Goal: Task Accomplishment & Management: Complete application form

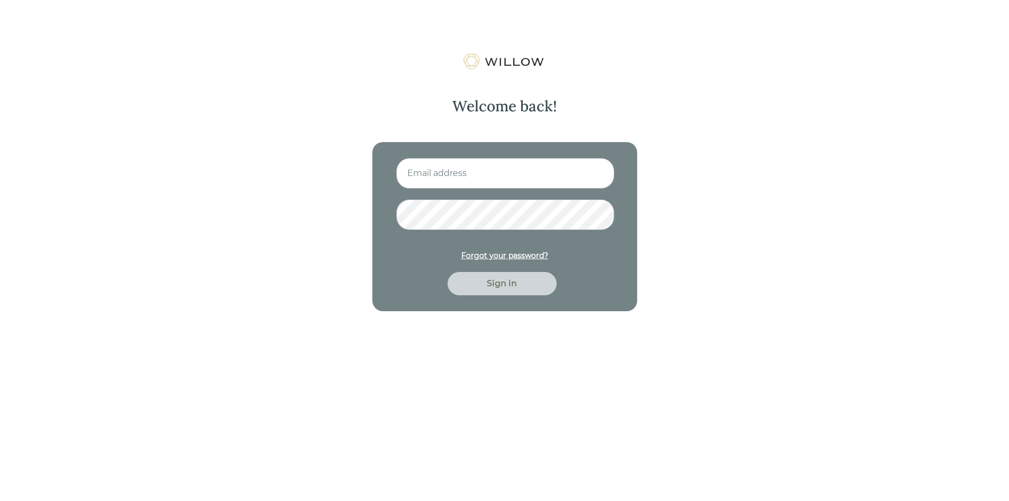
click at [440, 167] on input at bounding box center [505, 173] width 218 height 31
type input "cthornock@beaconpointe.com"
click at [448, 272] on button "Sign in" at bounding box center [502, 283] width 109 height 23
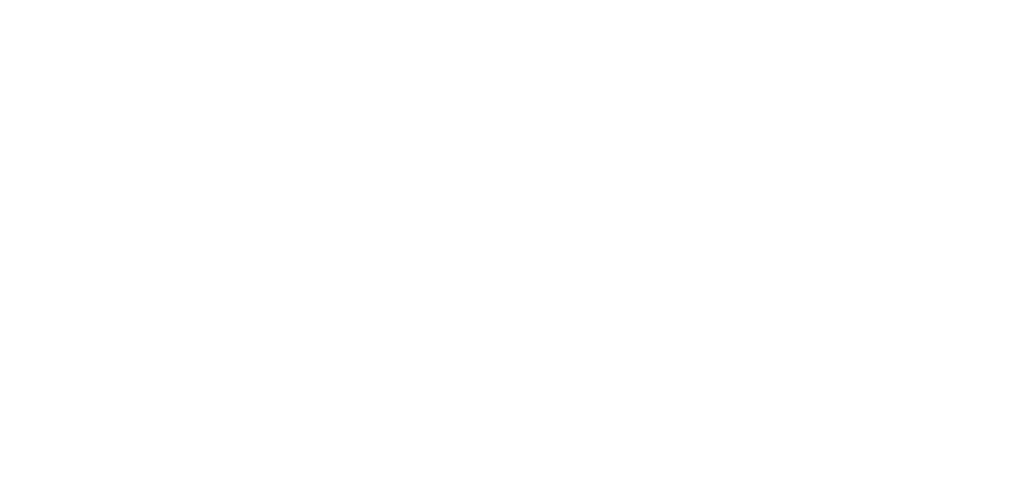
click at [494, 274] on div at bounding box center [508, 250] width 1017 height 501
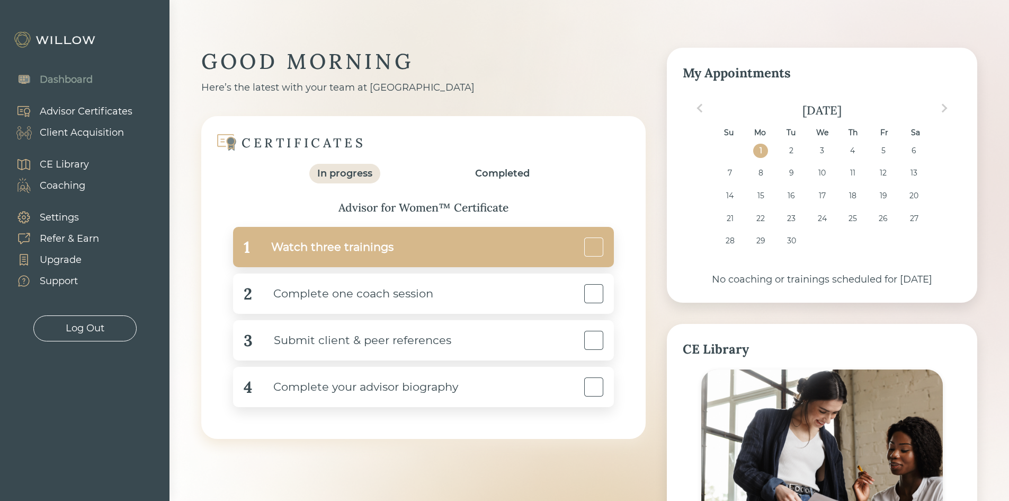
click at [489, 254] on div "1 Watch three trainings" at bounding box center [423, 247] width 381 height 40
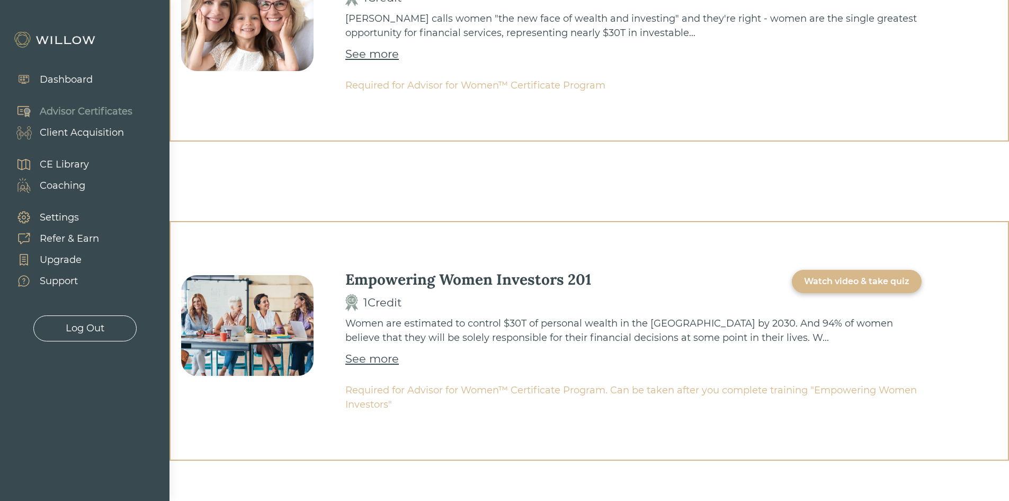
scroll to position [447, 0]
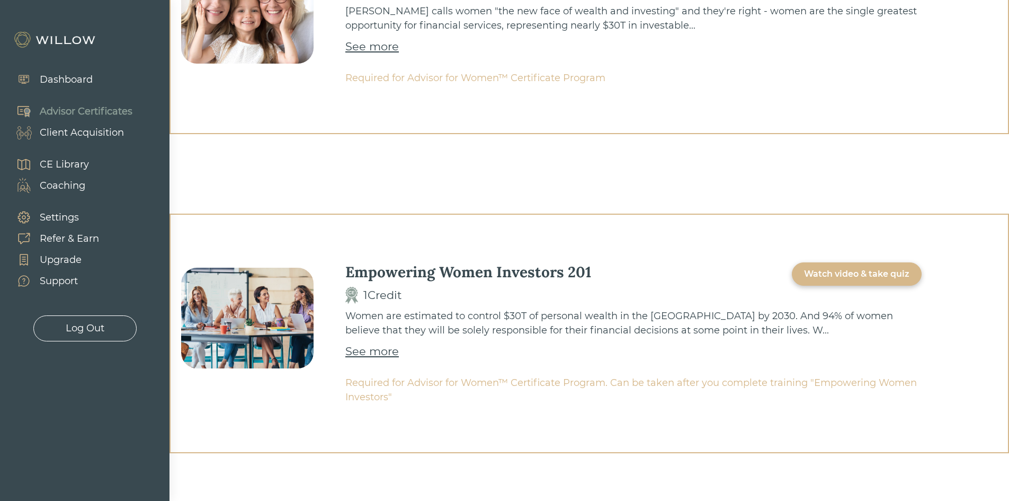
click at [870, 281] on div "Watch video & take quiz" at bounding box center [857, 273] width 130 height 23
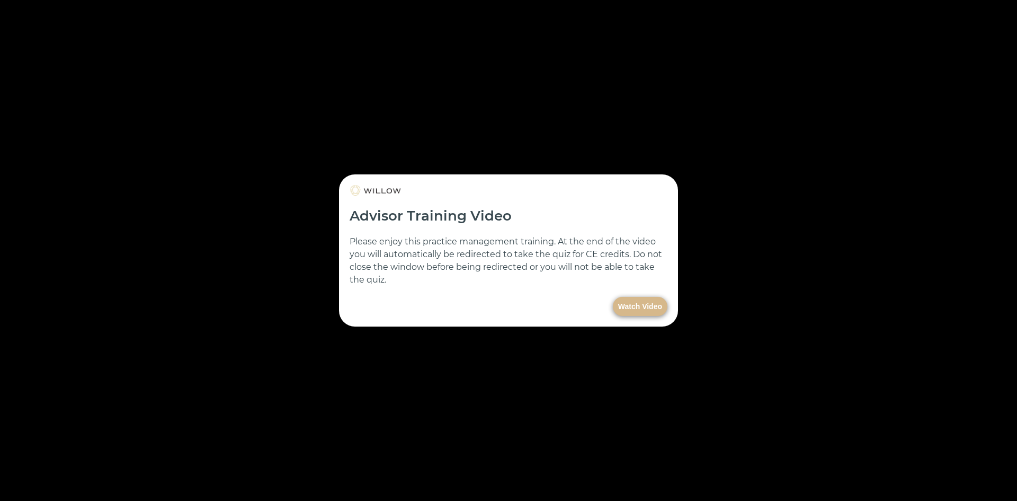
click at [632, 306] on button "Watch Video" at bounding box center [640, 306] width 55 height 19
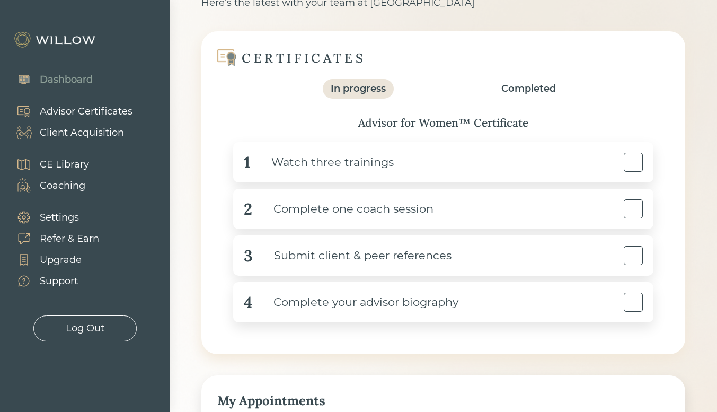
scroll to position [106, 0]
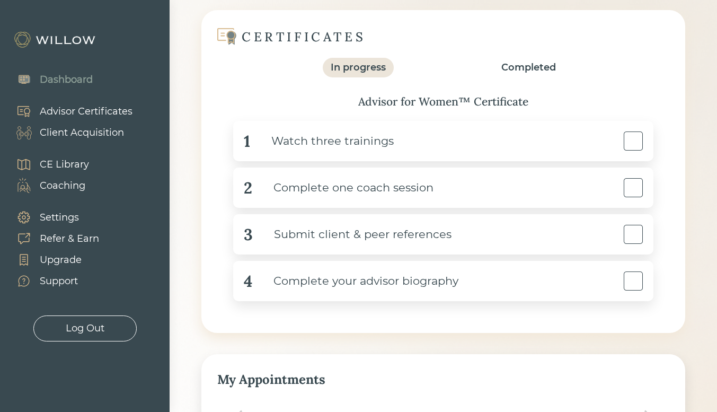
click at [160, 158] on div "Dashboard Advisor Certificates Client Acquisition CE Library Coaching Settings …" at bounding box center [85, 203] width 170 height 278
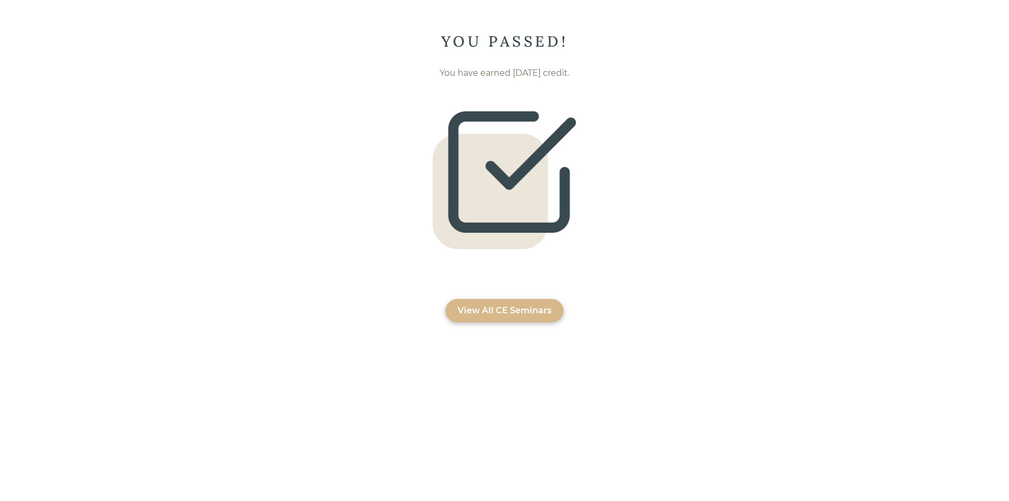
click at [537, 304] on div "View All CE Seminars" at bounding box center [505, 310] width 94 height 13
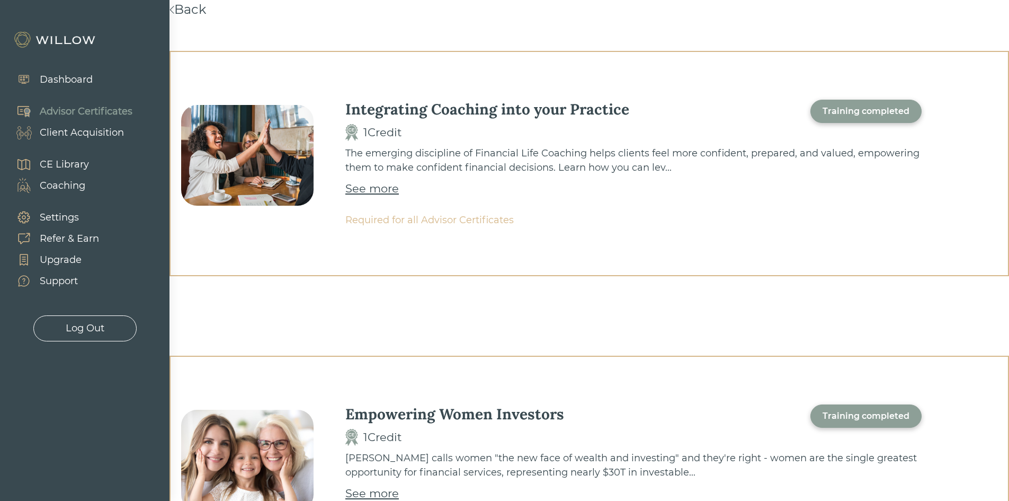
click at [75, 81] on div "Dashboard" at bounding box center [66, 80] width 53 height 14
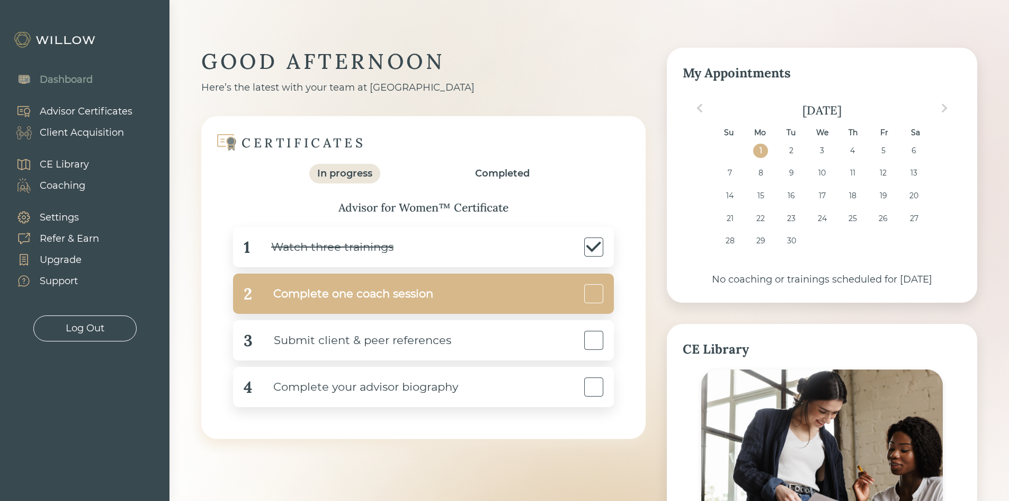
click at [406, 289] on div "Complete one coach session" at bounding box center [342, 294] width 181 height 24
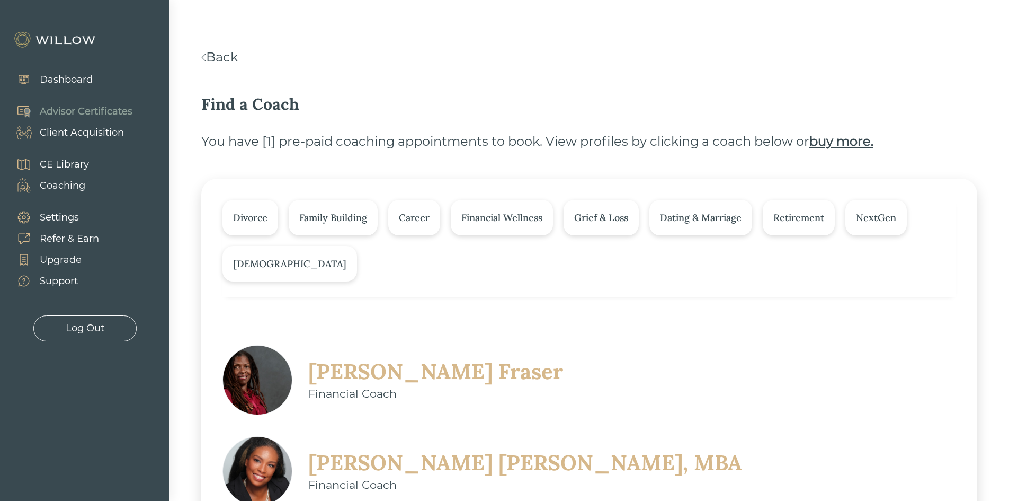
click at [632, 98] on div "Find a Coach" at bounding box center [589, 104] width 776 height 24
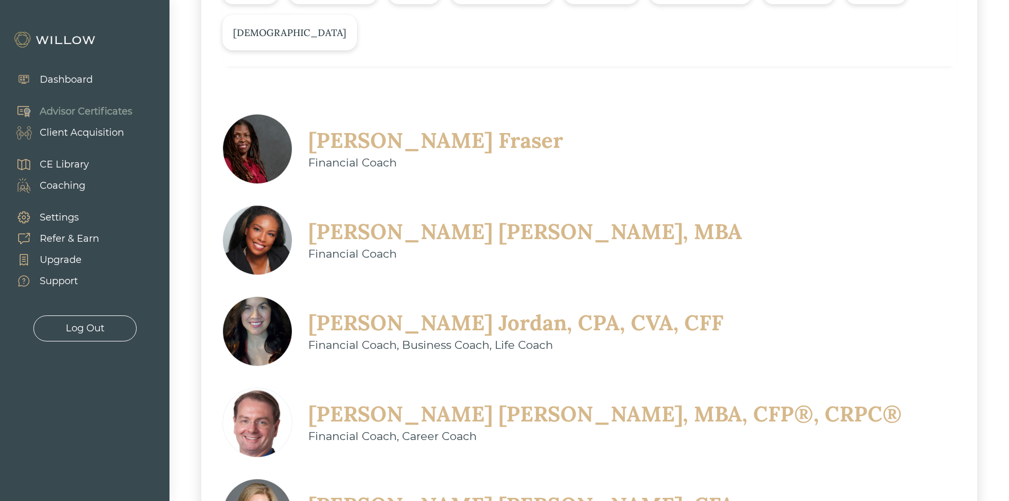
scroll to position [230, 0]
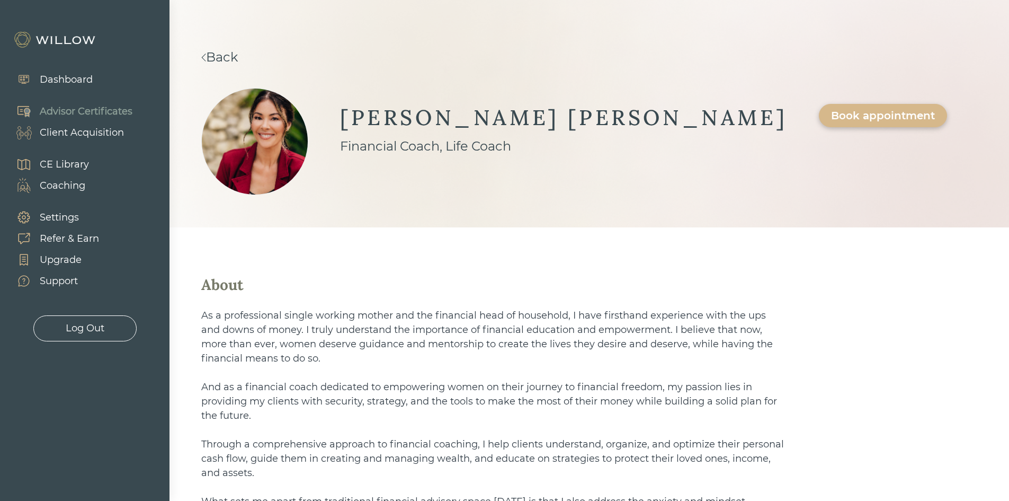
click at [238, 65] on div "Back" at bounding box center [589, 57] width 776 height 19
click at [225, 59] on link "Back" at bounding box center [219, 56] width 37 height 15
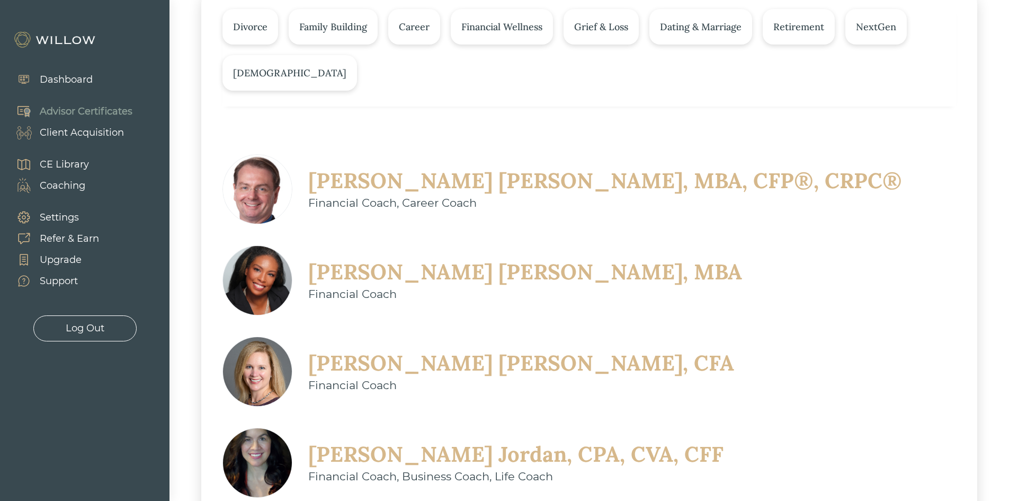
scroll to position [170, 0]
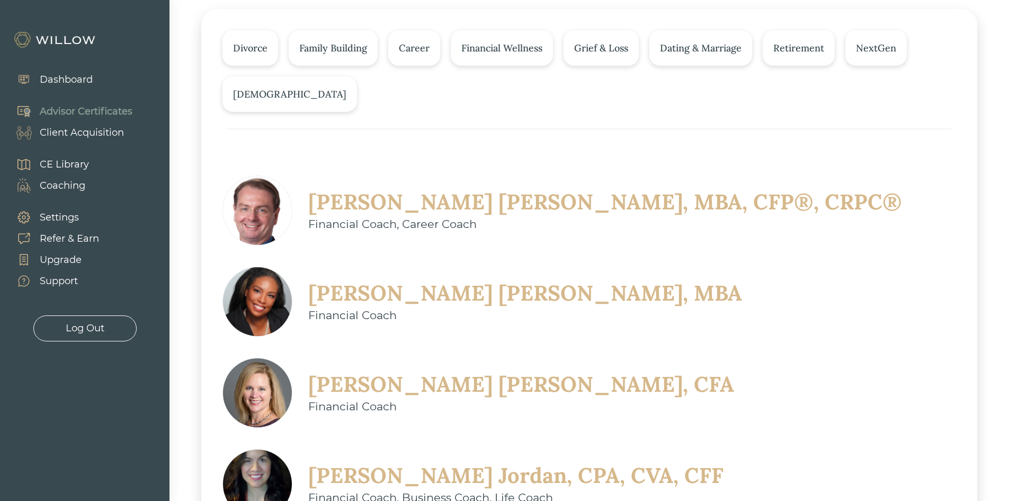
click at [255, 58] on div "Divorce" at bounding box center [251, 47] width 56 height 35
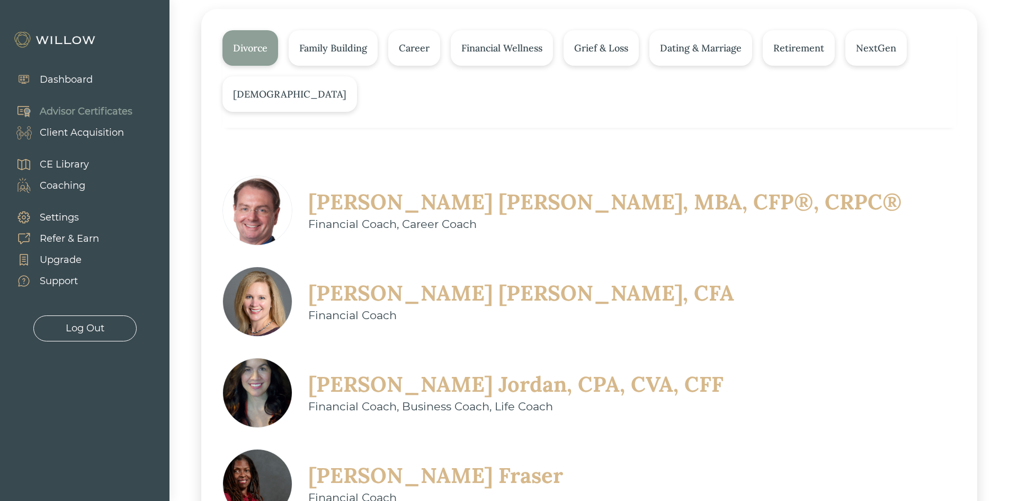
click at [724, 370] on div "Sherry Jordan, CPA, CVA, CFF" at bounding box center [515, 384] width 415 height 28
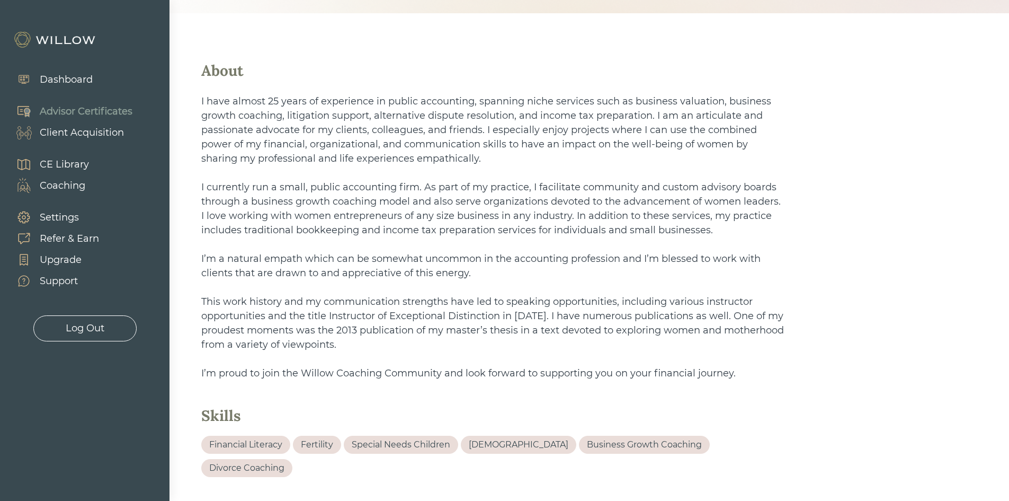
scroll to position [339, 0]
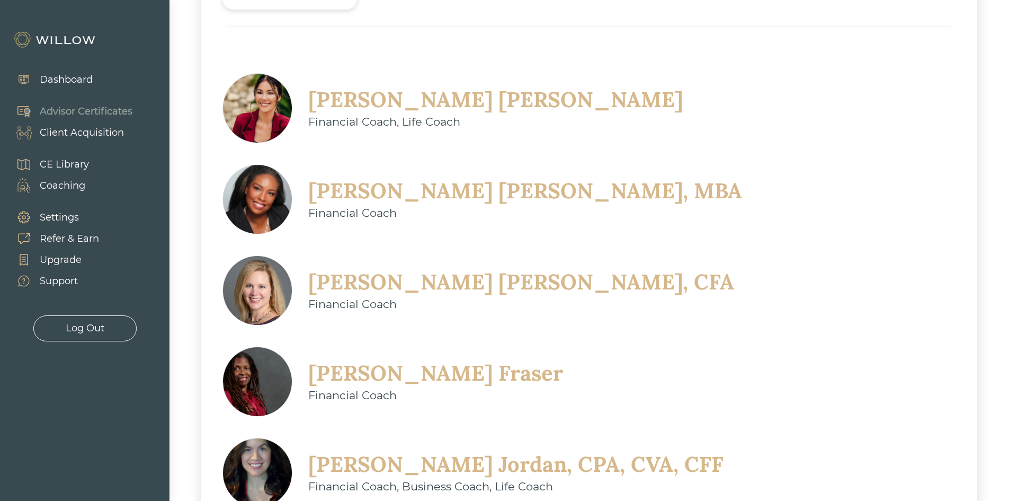
scroll to position [272, 0]
click at [416, 105] on div "Christine Sarno" at bounding box center [495, 99] width 375 height 28
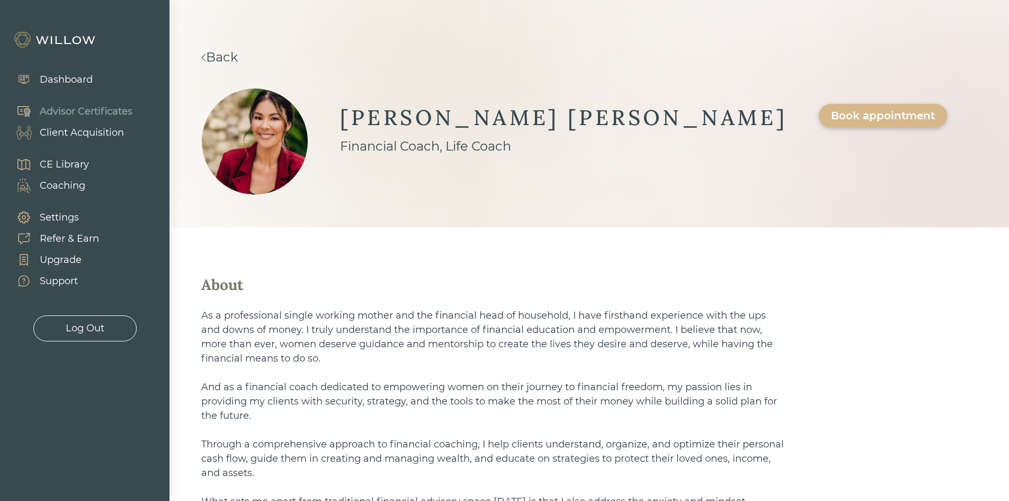
click at [831, 116] on div "Book appointment" at bounding box center [883, 115] width 104 height 13
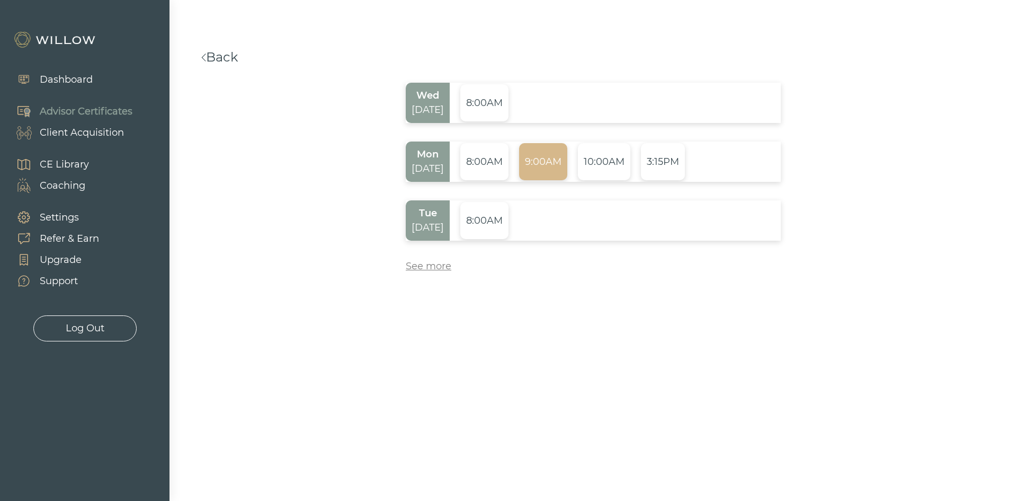
click at [539, 158] on div "9:00AM" at bounding box center [543, 161] width 48 height 37
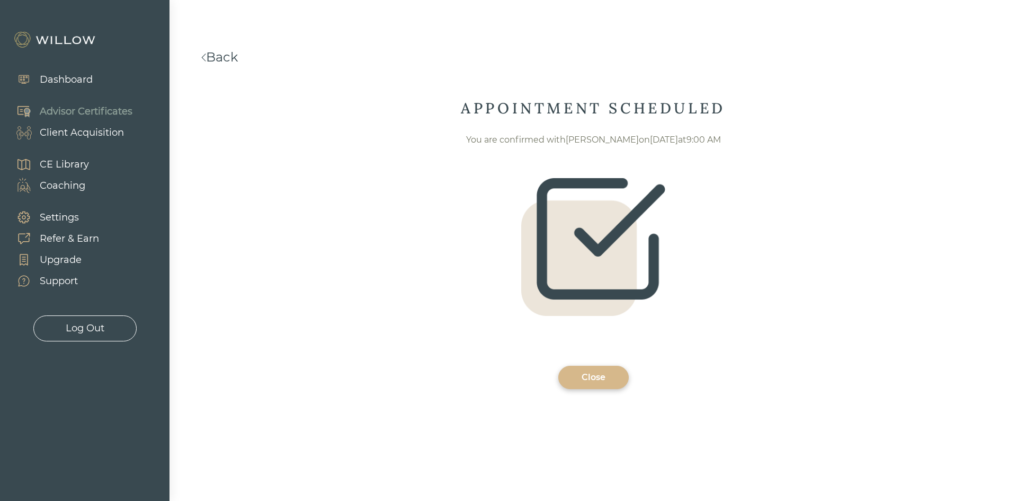
click at [590, 378] on div "Close" at bounding box center [594, 377] width 46 height 13
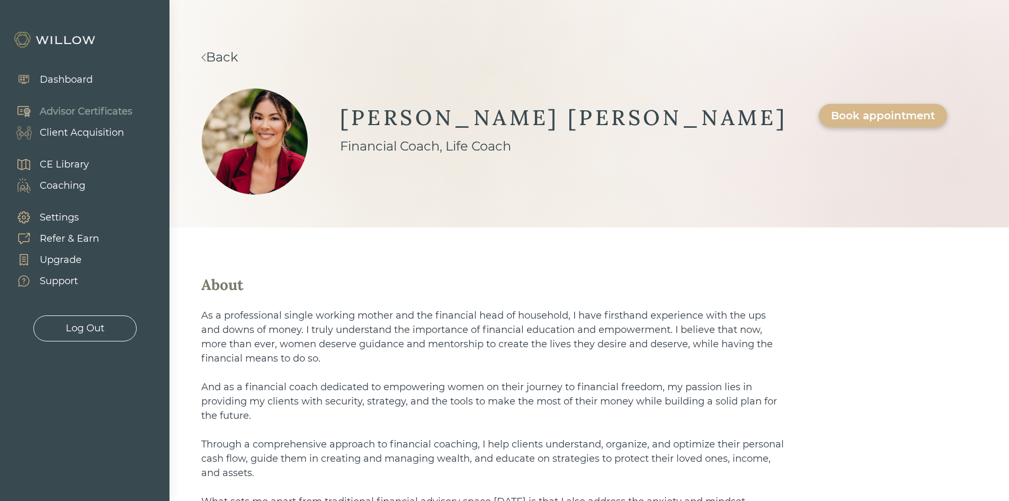
click at [71, 81] on div "Dashboard" at bounding box center [66, 80] width 53 height 14
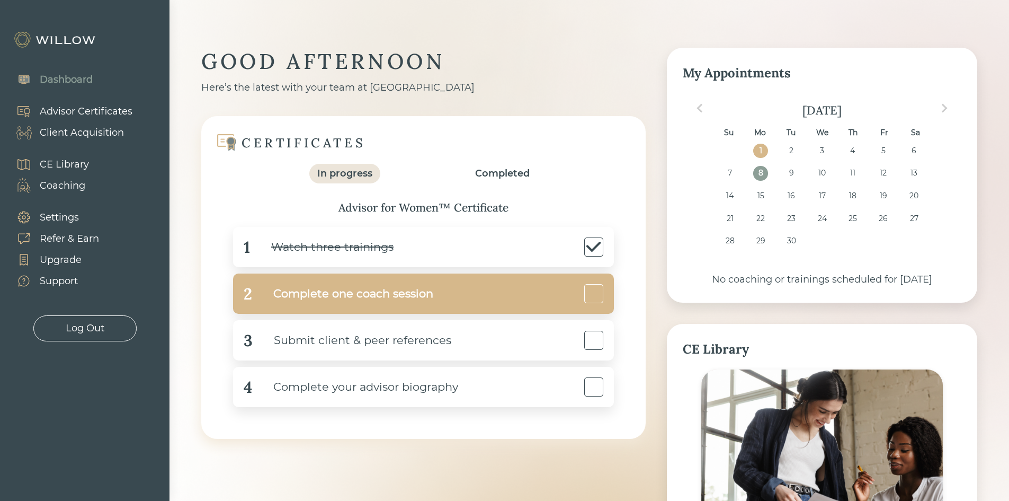
click at [453, 300] on div "2 Complete one coach session" at bounding box center [423, 293] width 381 height 40
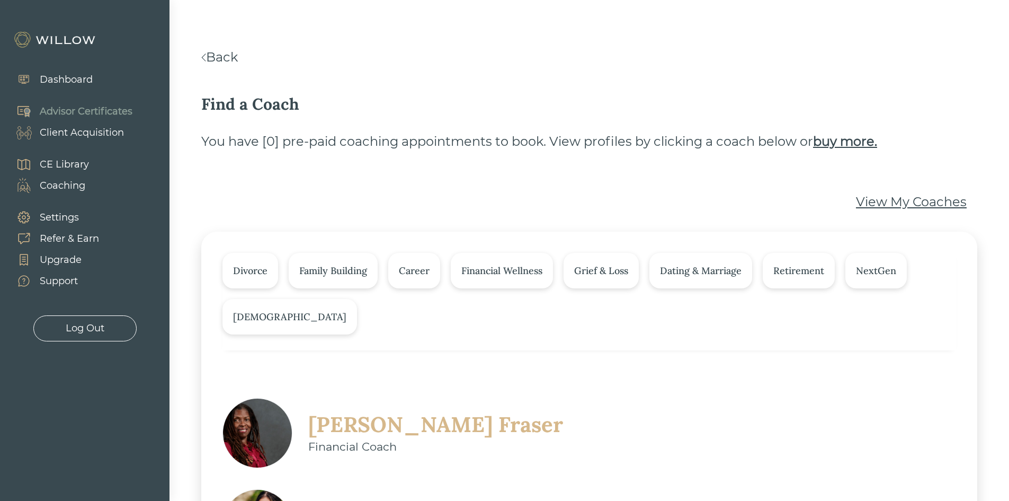
click at [719, 77] on div "Back Find a Coach You have [ 0 ] pre-paid coaching appointments to book. View p…" at bounding box center [589, 496] width 776 height 897
click at [71, 181] on div "Coaching" at bounding box center [63, 186] width 46 height 14
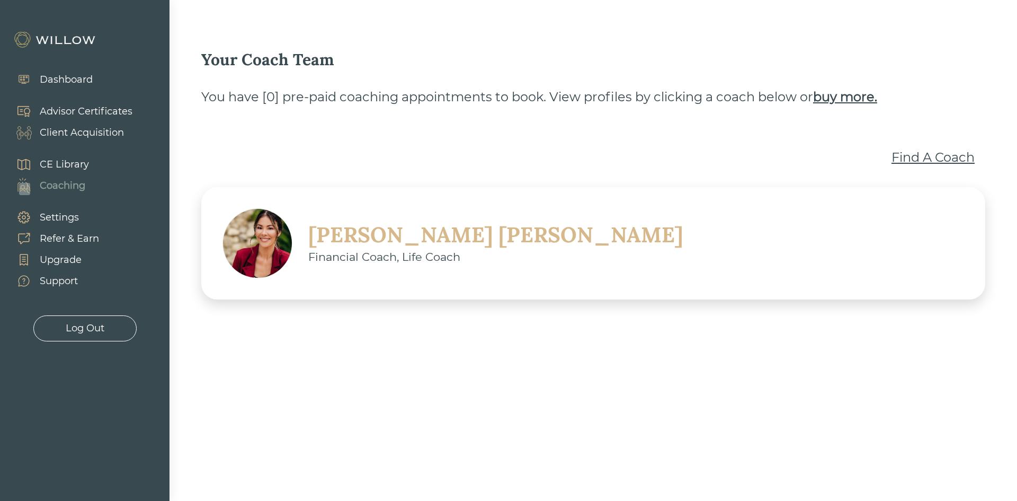
click at [402, 239] on div "Christine Sarno" at bounding box center [495, 235] width 375 height 28
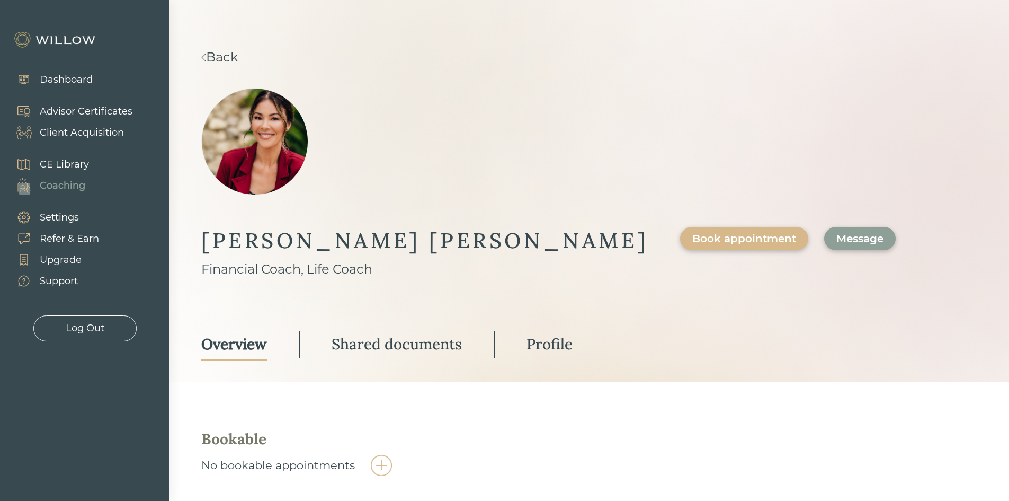
click at [674, 288] on div "Back CHRISTINE SARNO Financial Coach, Life Coach Book appointment Message Overv…" at bounding box center [589, 351] width 776 height 606
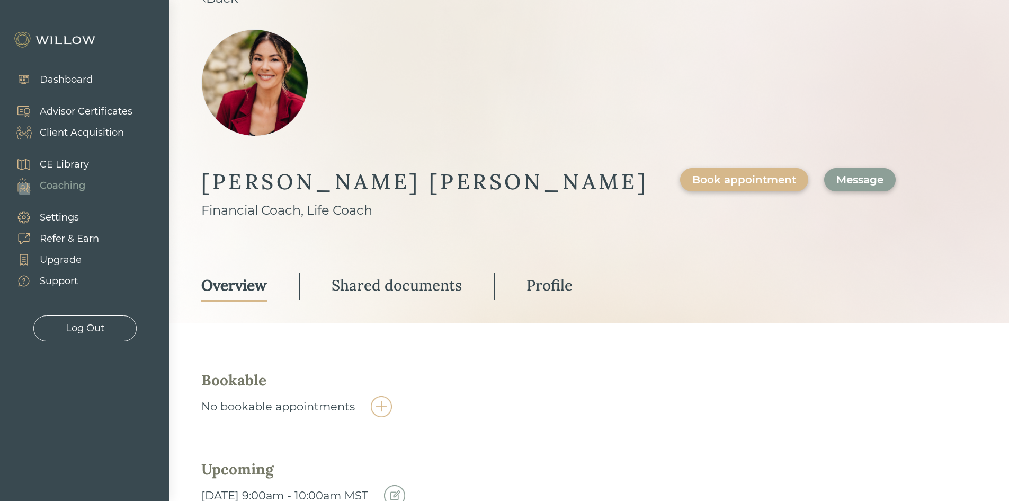
scroll to position [94, 0]
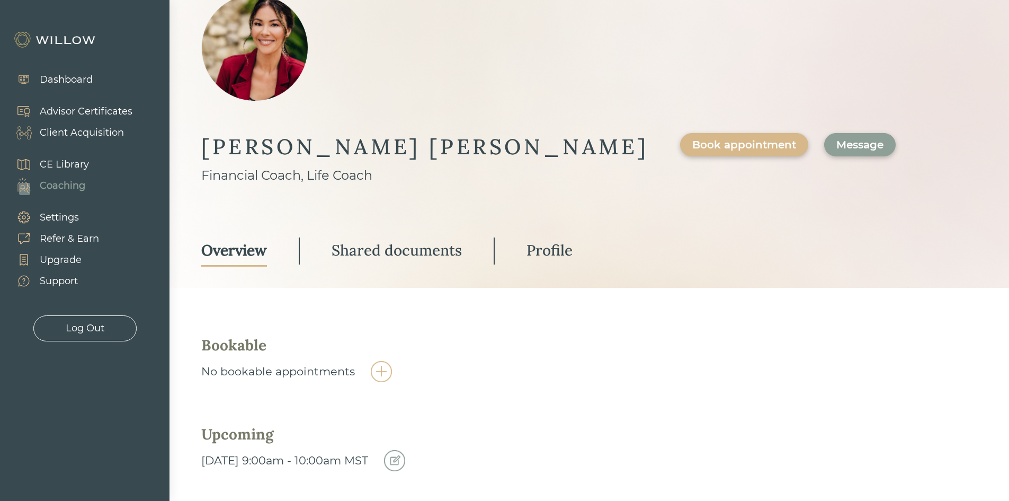
click at [405, 450] on img at bounding box center [394, 460] width 21 height 21
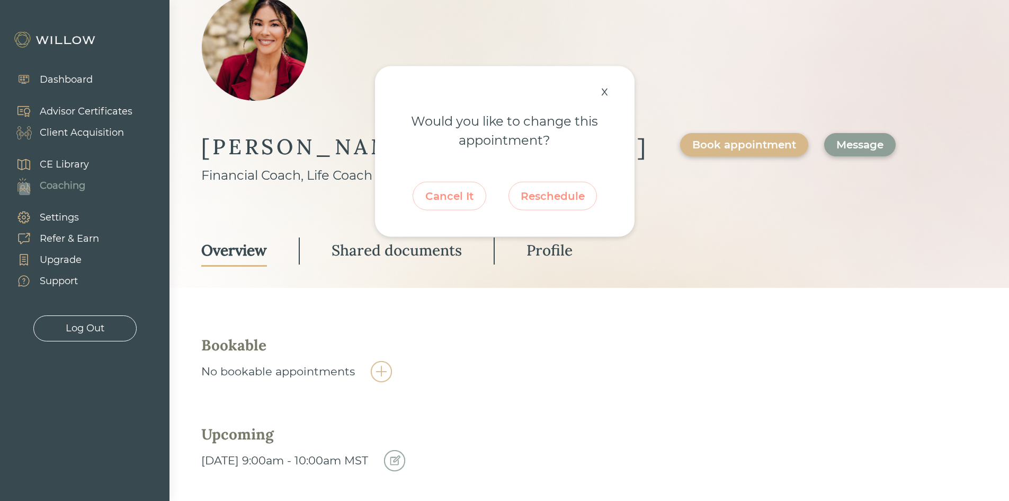
click at [601, 96] on div "x" at bounding box center [604, 90] width 17 height 23
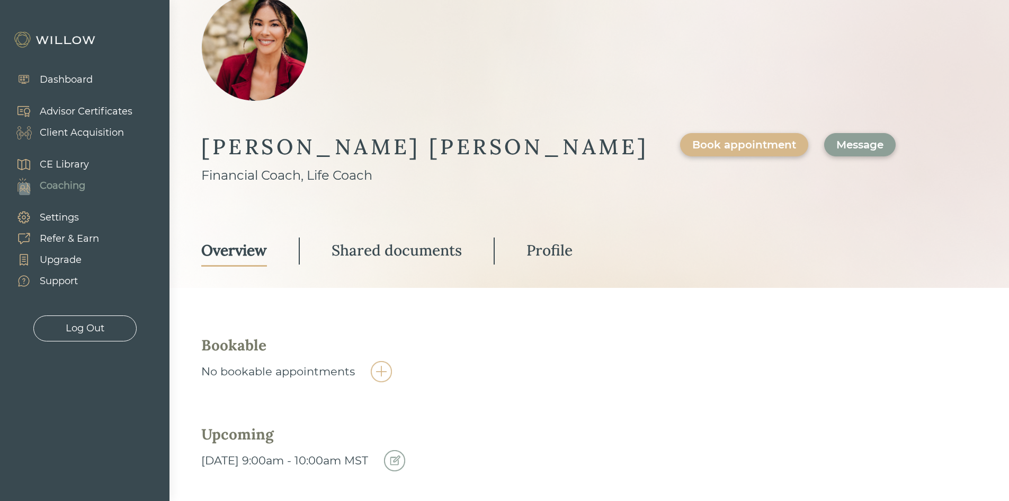
click at [608, 424] on div "Upcoming Sep 8, 2025, 9:00am - 10:00am MST" at bounding box center [589, 447] width 776 height 47
